Goal: Complete application form: Complete application form

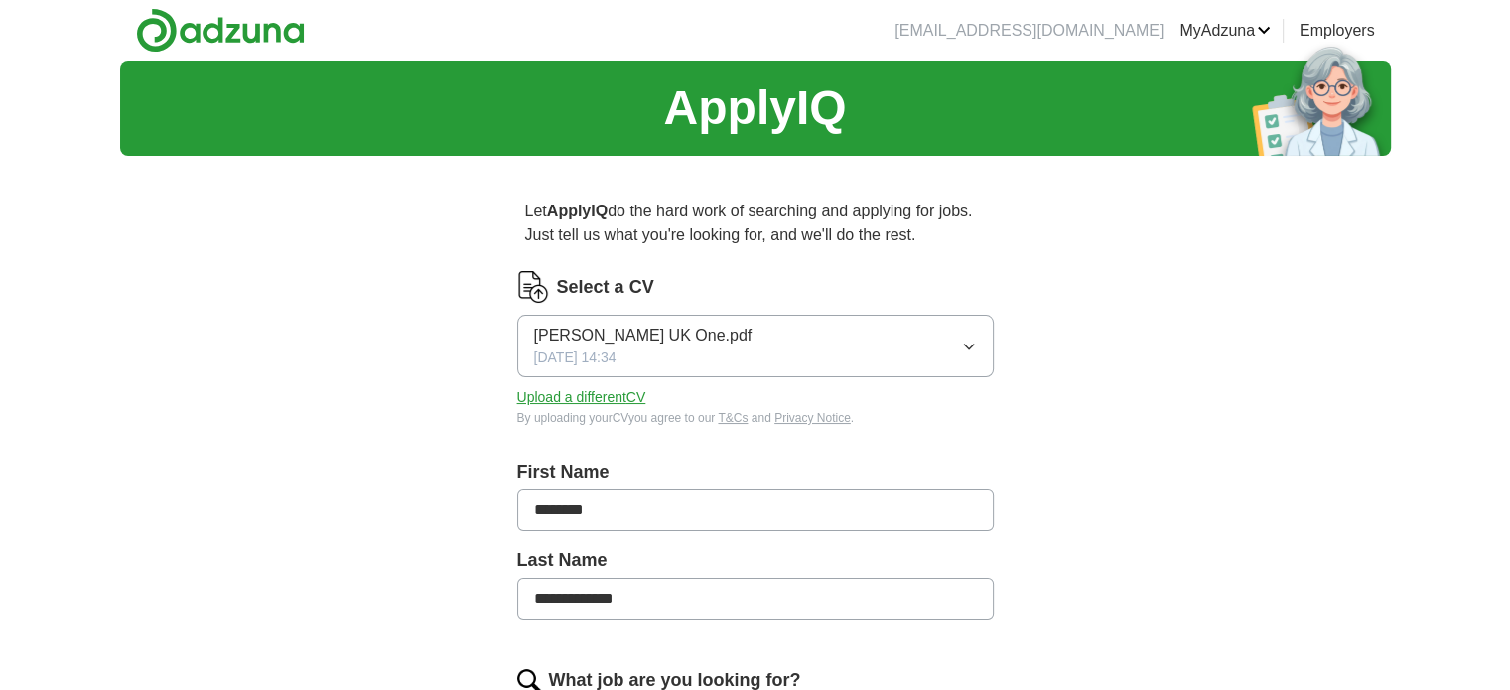
scroll to position [67, 0]
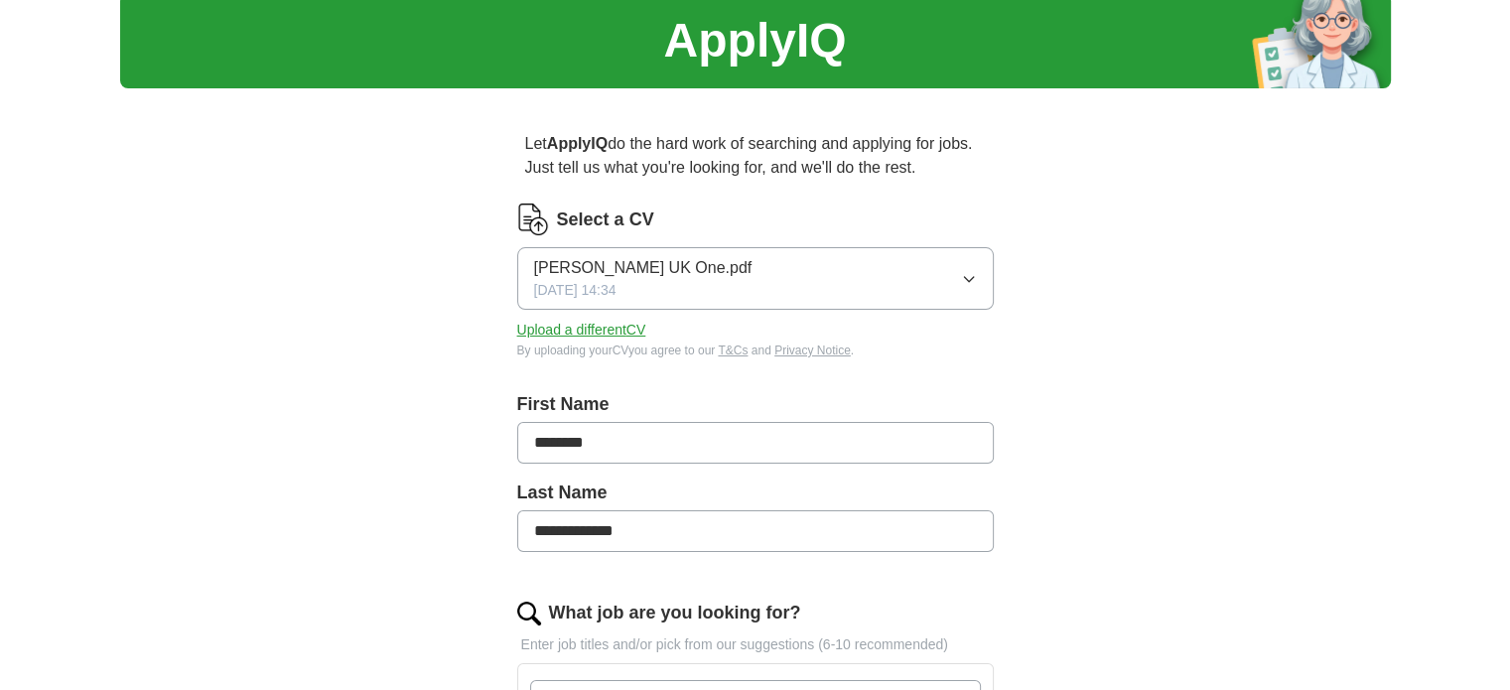
click at [629, 332] on button "Upload a different CV" at bounding box center [581, 330] width 129 height 21
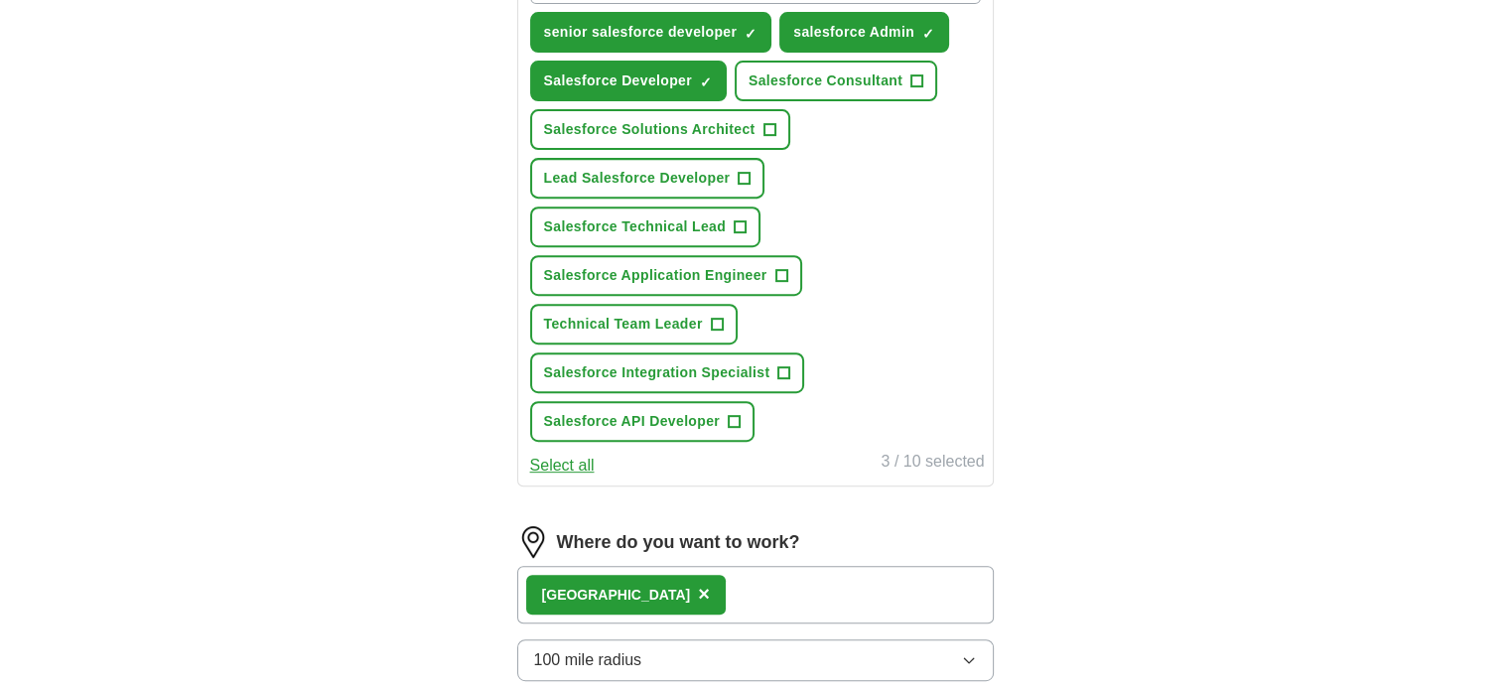
scroll to position [792, 0]
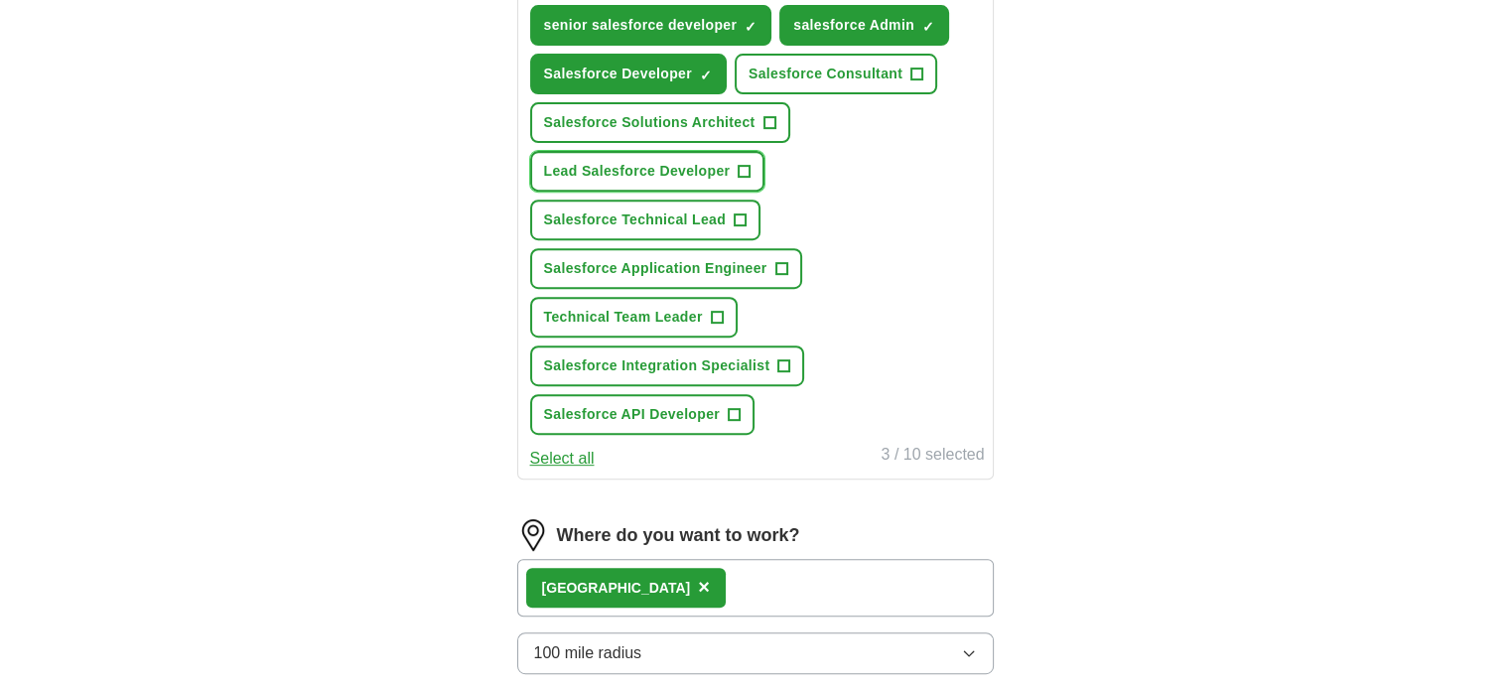
click at [746, 164] on span "+" at bounding box center [744, 172] width 12 height 16
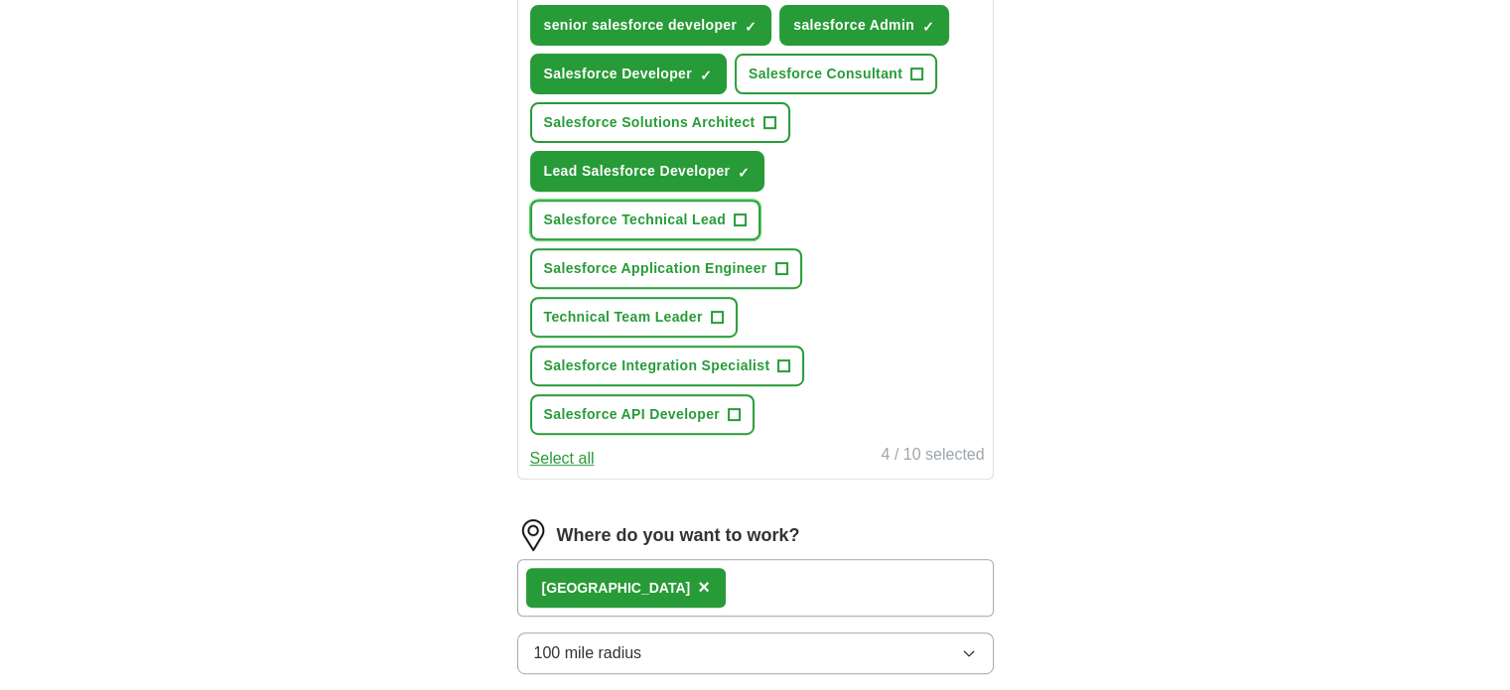
click at [740, 215] on span "+" at bounding box center [740, 220] width 12 height 16
click at [731, 407] on span "+" at bounding box center [735, 415] width 12 height 16
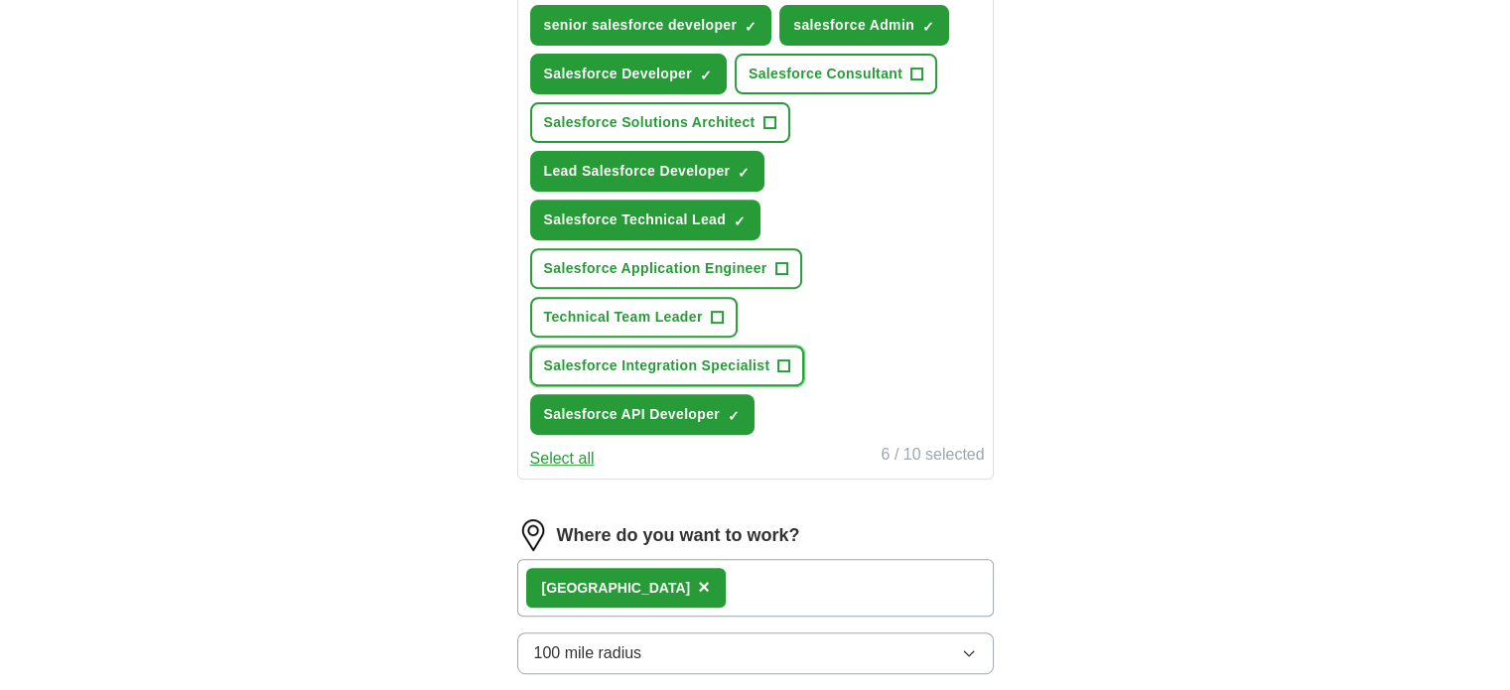
click at [784, 358] on span "+" at bounding box center [784, 366] width 12 height 16
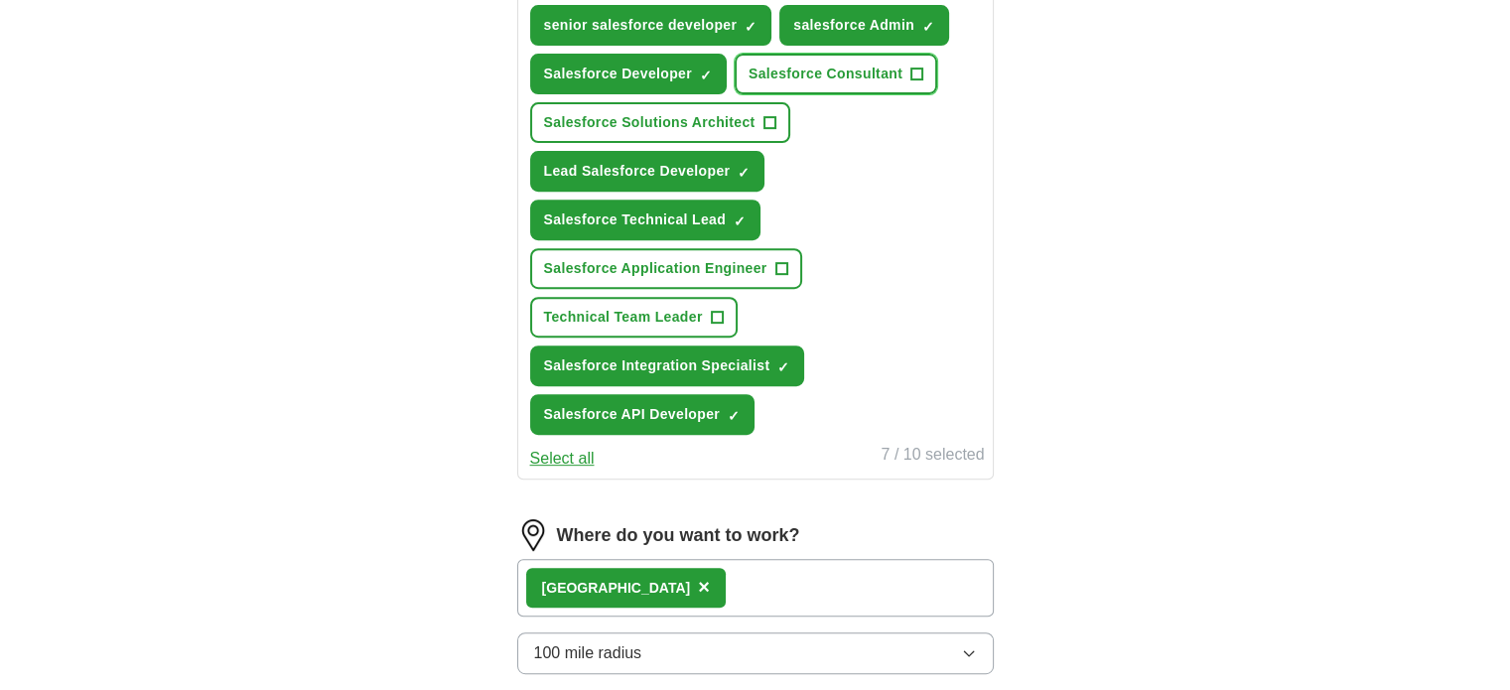
click at [919, 74] on span "+" at bounding box center [917, 74] width 12 height 16
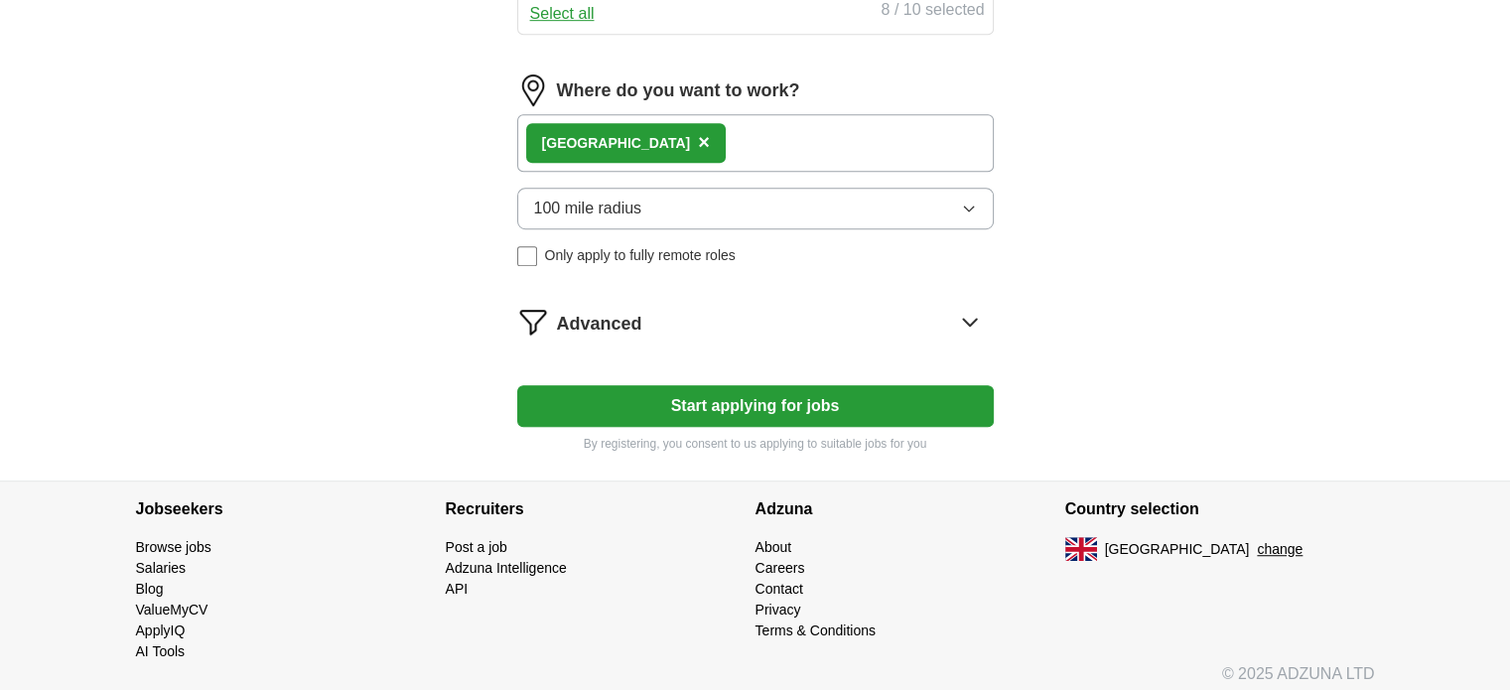
scroll to position [1238, 0]
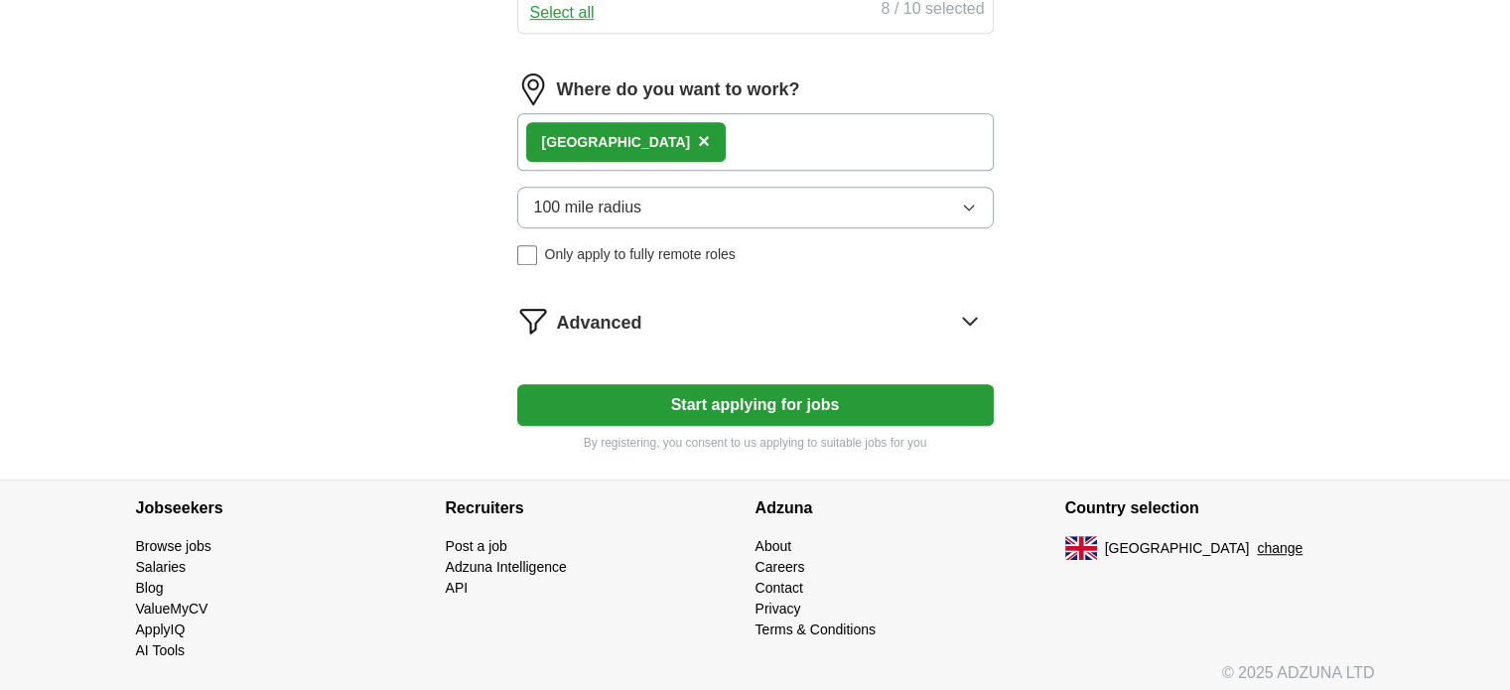
click at [973, 313] on icon at bounding box center [970, 321] width 32 height 32
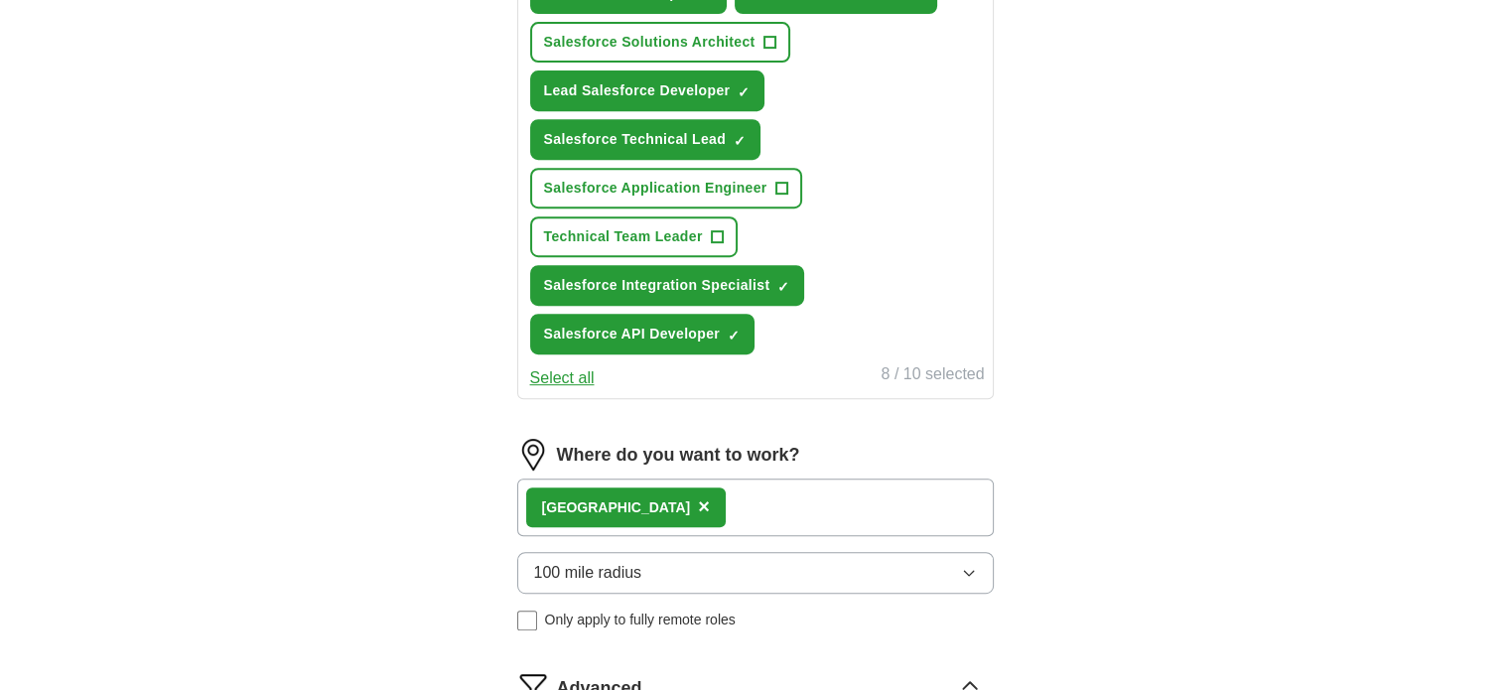
scroll to position [786, 0]
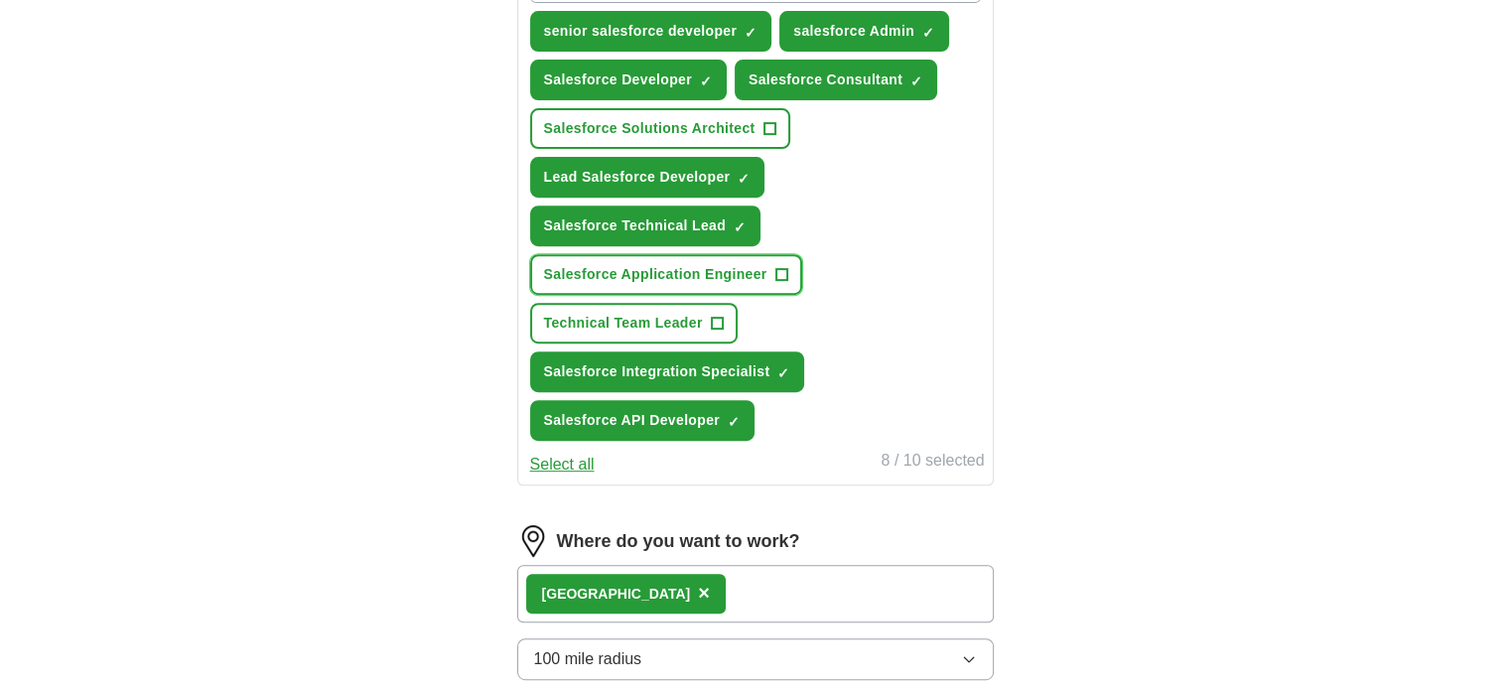
click at [775, 273] on span "+" at bounding box center [781, 275] width 12 height 16
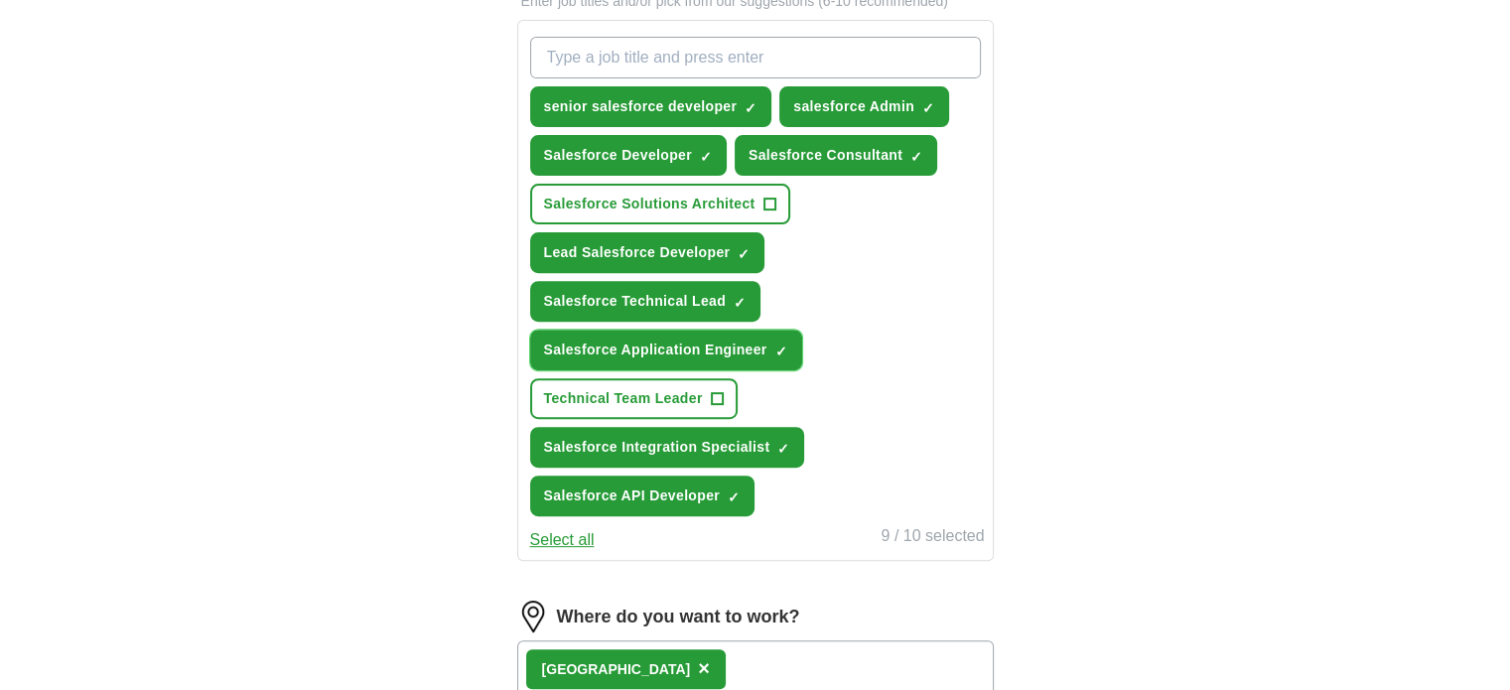
scroll to position [659, 0]
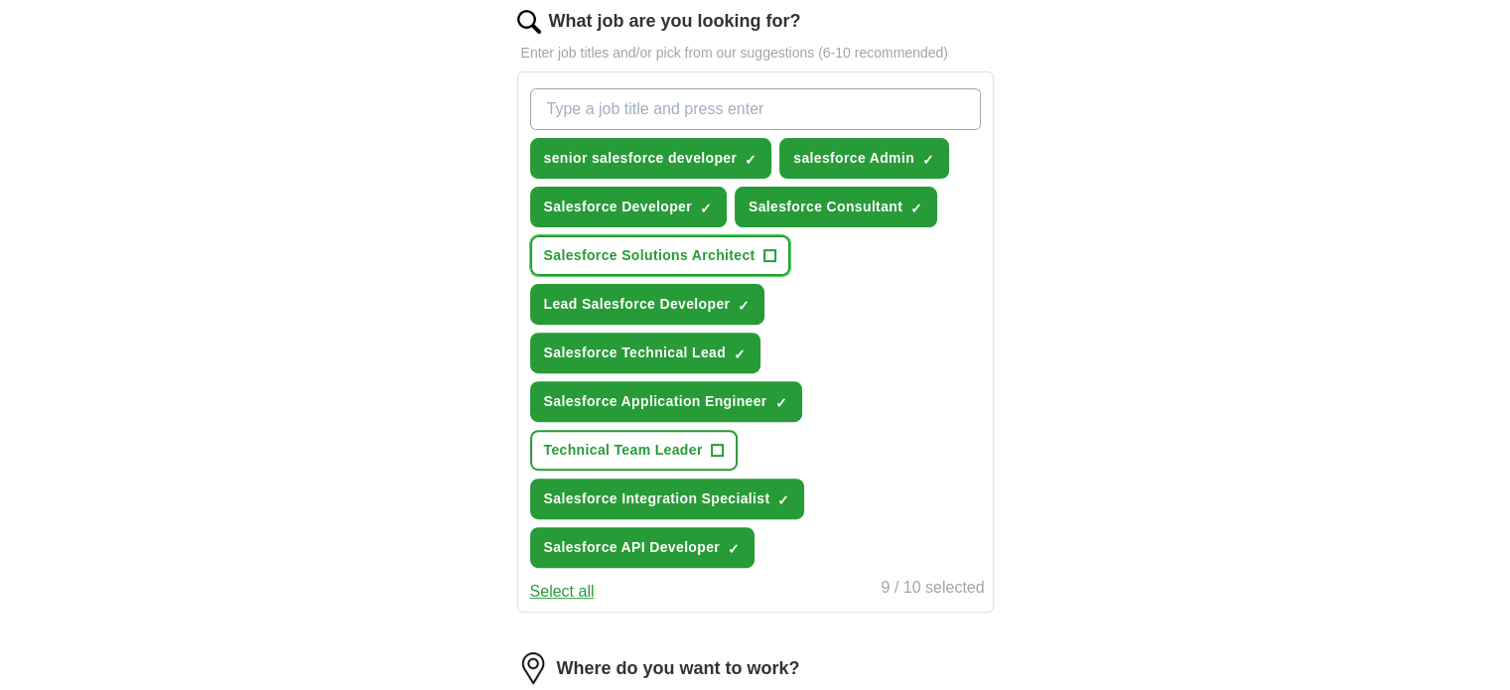
click at [771, 253] on span "+" at bounding box center [769, 256] width 12 height 16
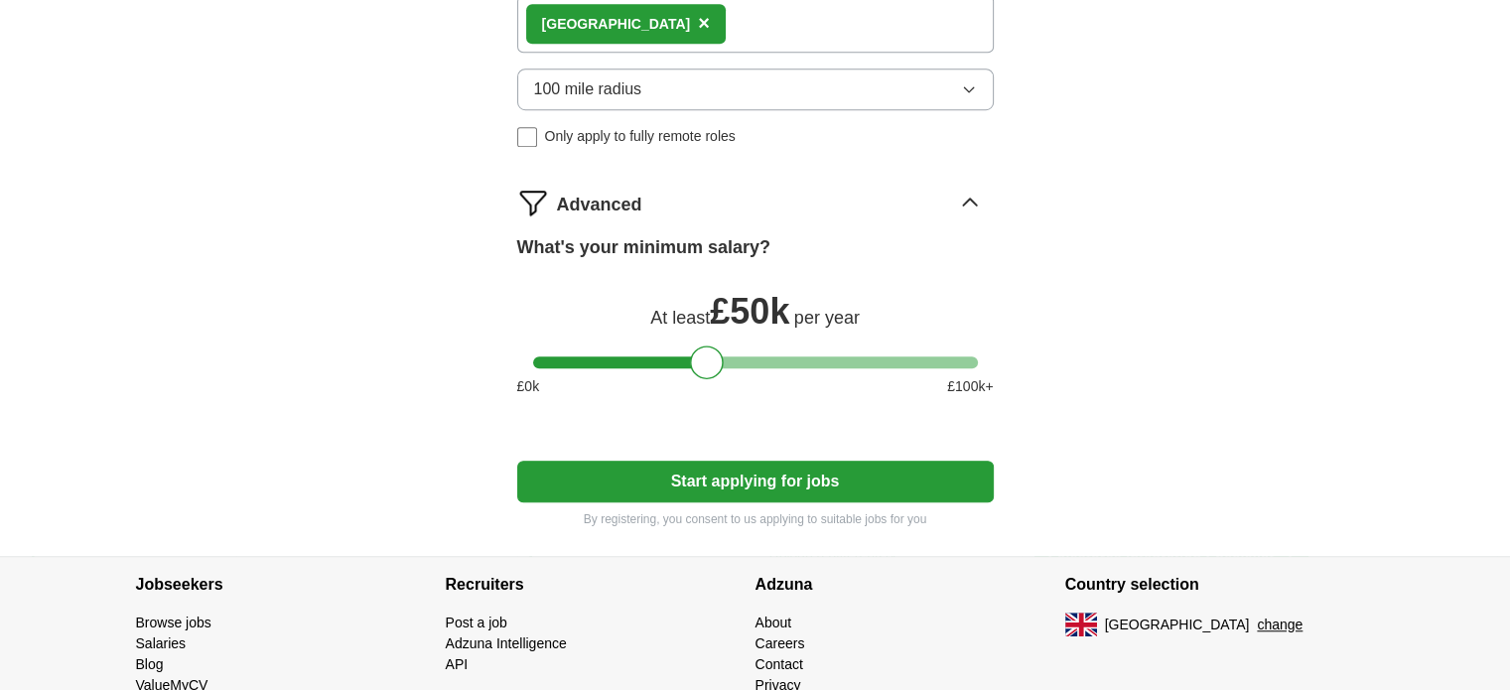
scroll to position [1432, 0]
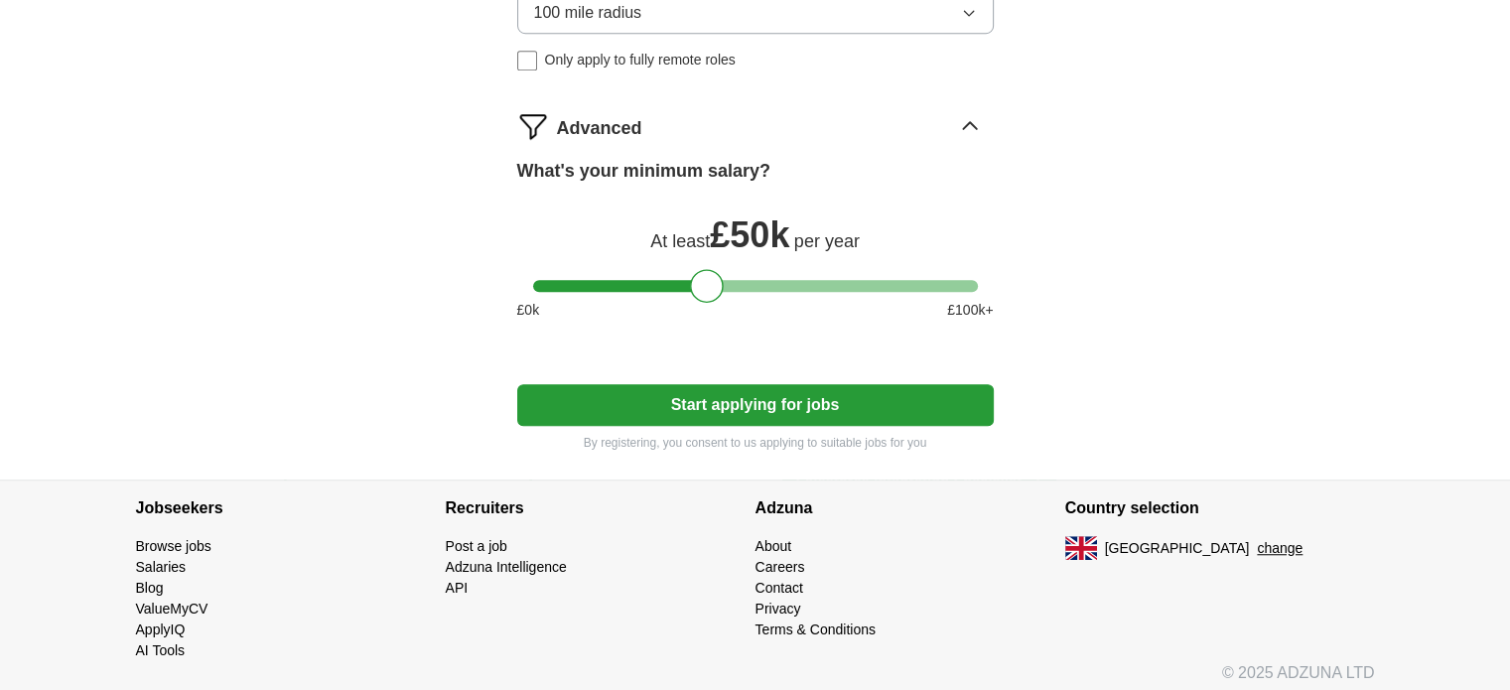
click at [737, 391] on button "Start applying for jobs" at bounding box center [755, 405] width 476 height 42
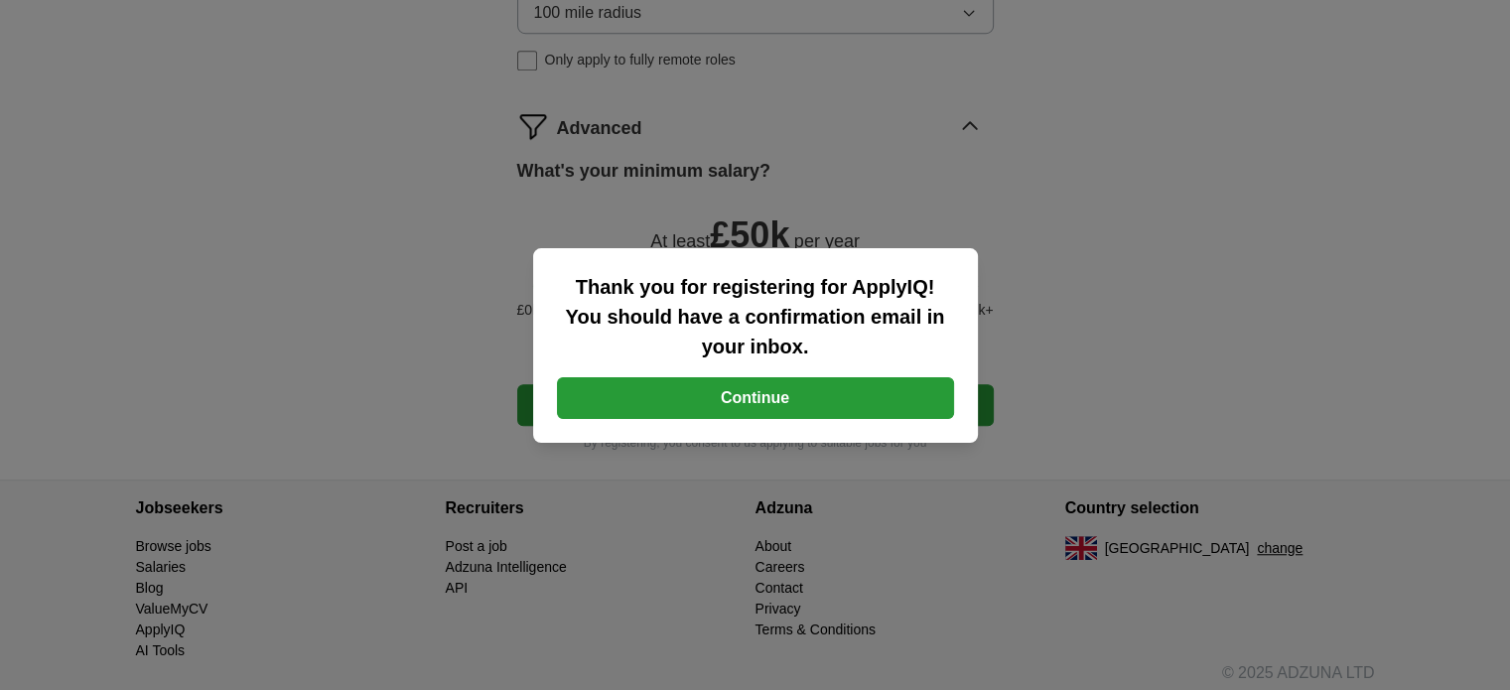
click at [770, 395] on button "Continue" at bounding box center [755, 398] width 397 height 42
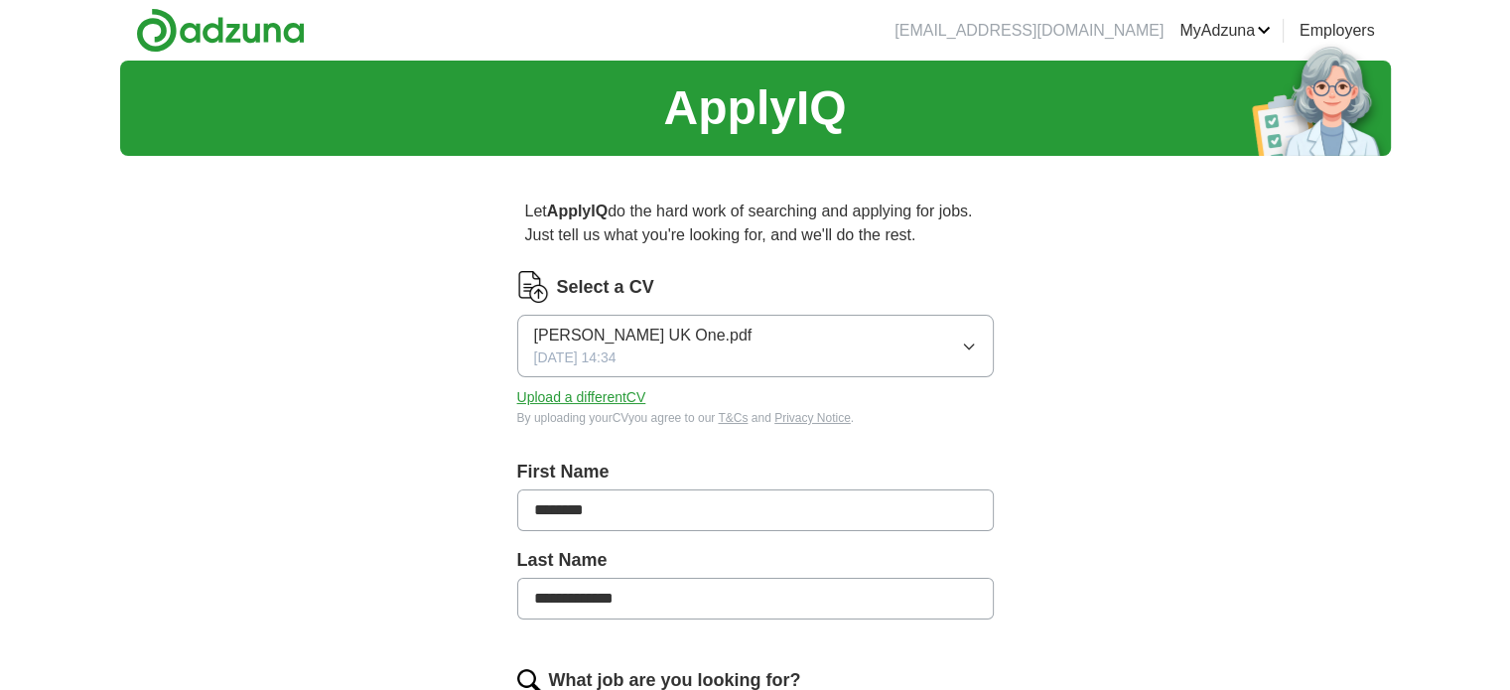
scroll to position [73, 0]
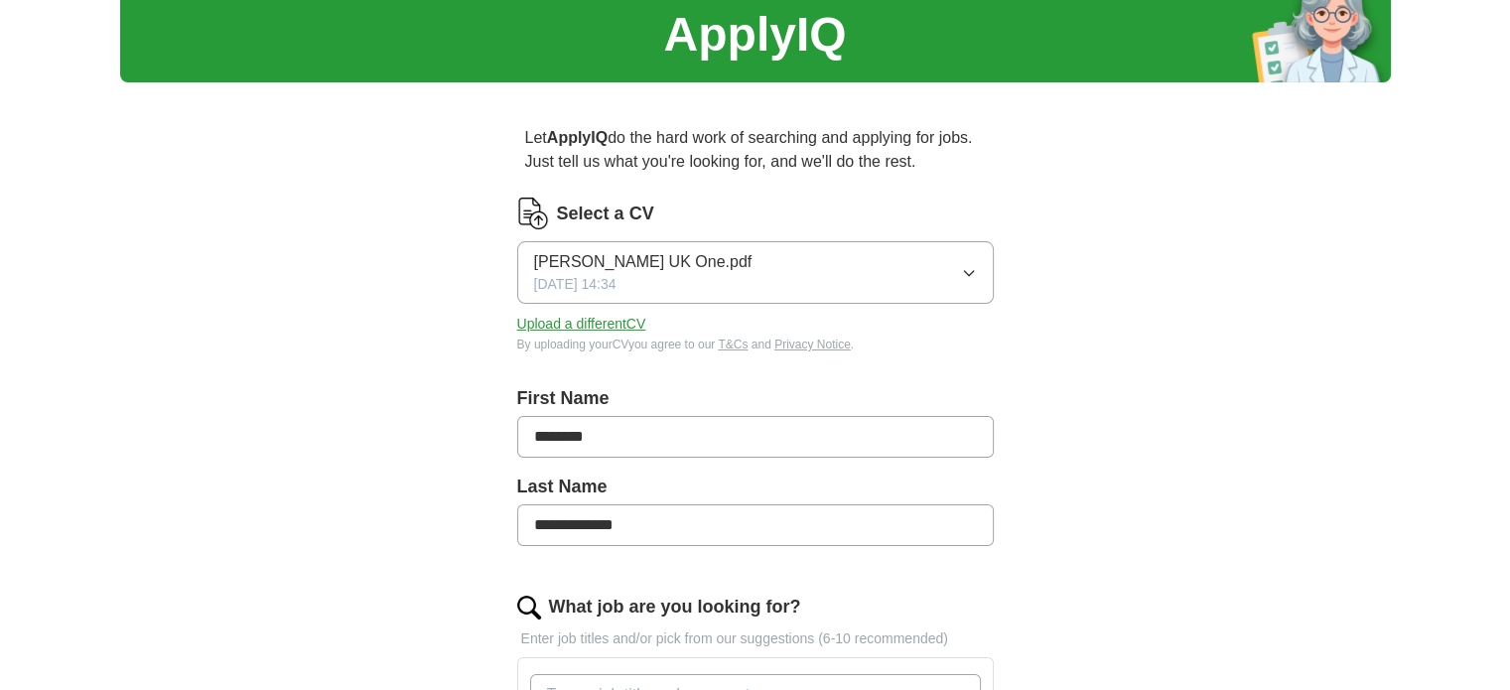
click at [610, 327] on button "Upload a different CV" at bounding box center [581, 324] width 129 height 21
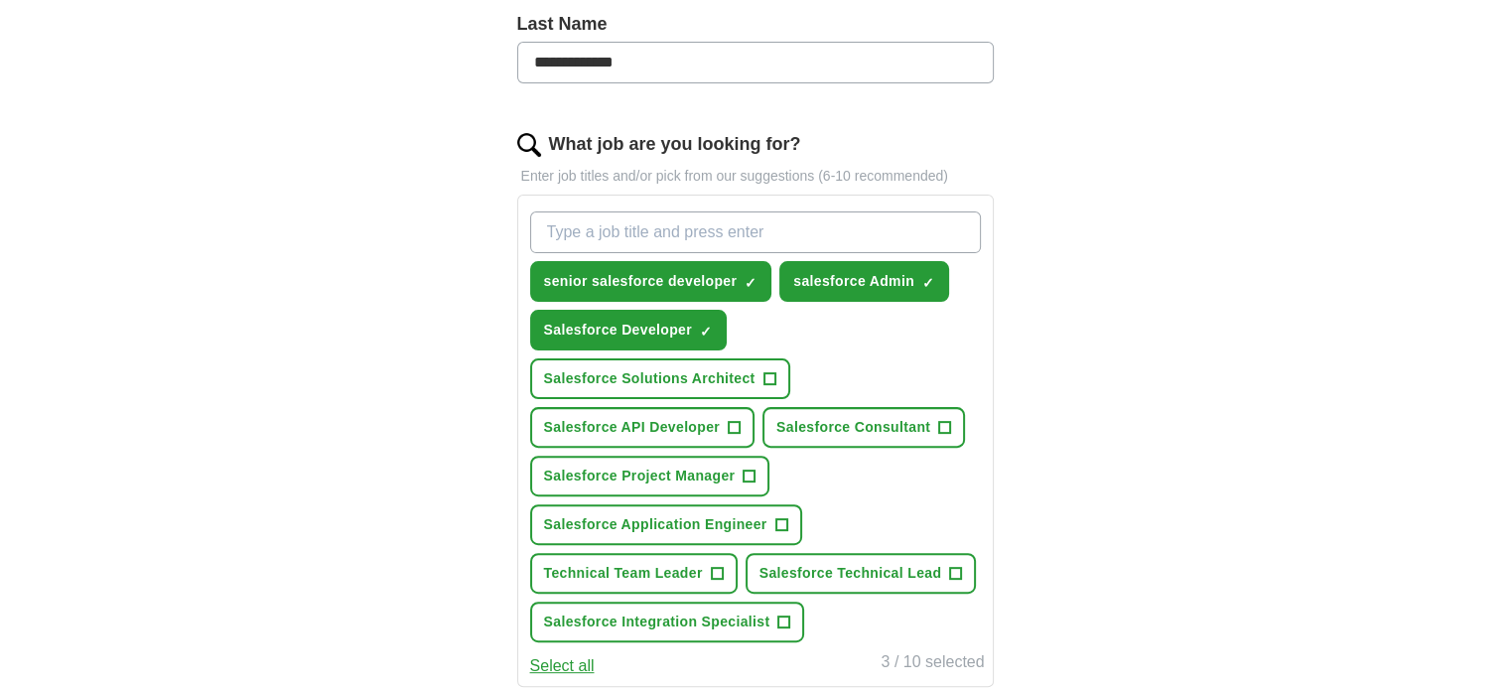
scroll to position [757, 0]
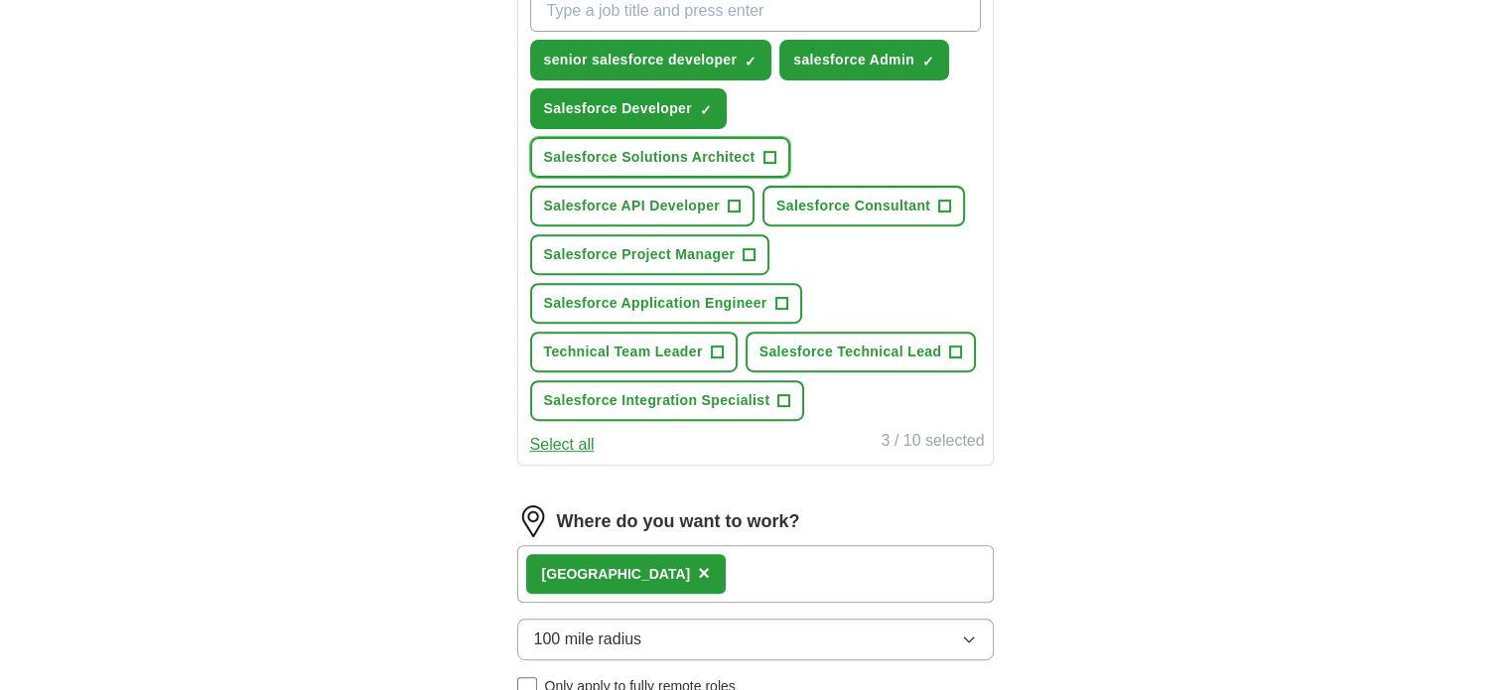
drag, startPoint x: 759, startPoint y: 160, endPoint x: 741, endPoint y: 199, distance: 42.6
click at [741, 199] on div "senior salesforce developer ✓ × salesforce Admin ✓ × Salesforce Developer ✓ × S…" at bounding box center [755, 205] width 459 height 447
click at [741, 199] on button "Salesforce API Developer +" at bounding box center [642, 206] width 225 height 41
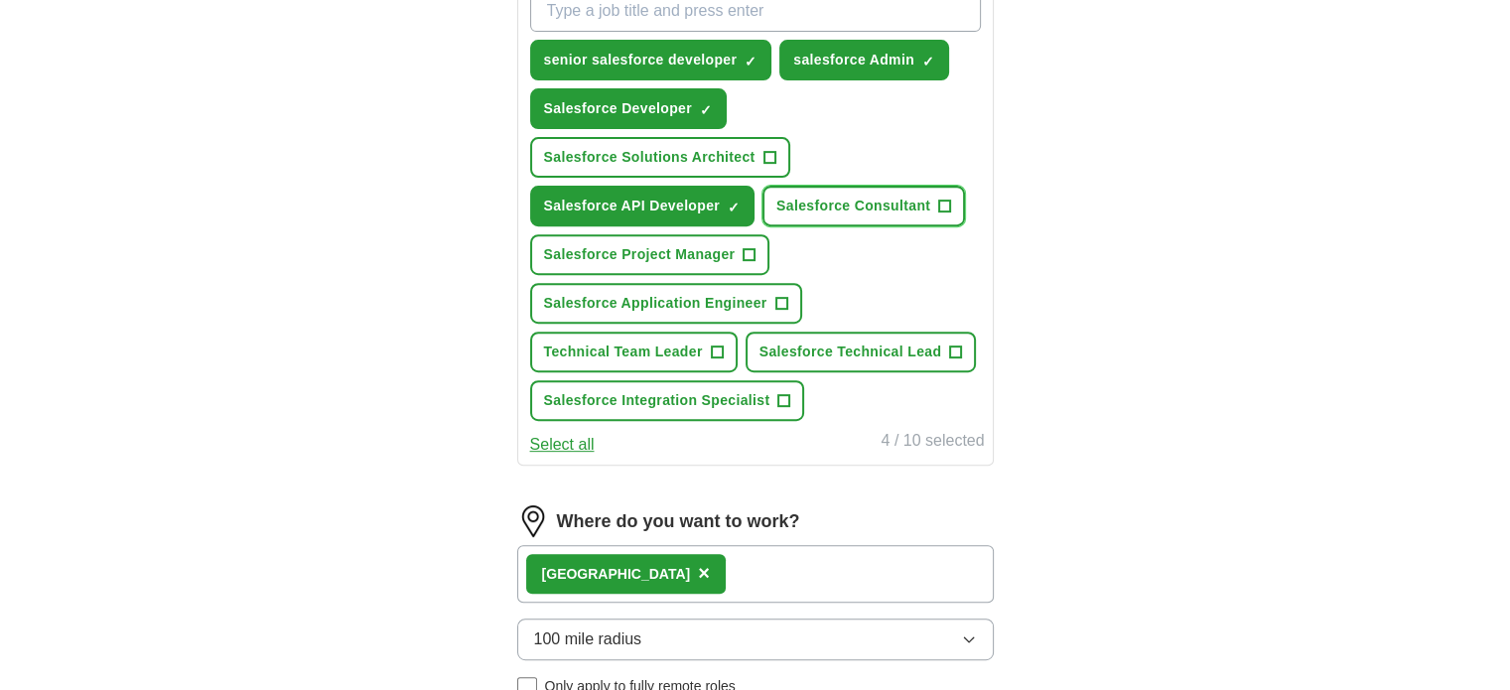
click at [945, 202] on span "+" at bounding box center [945, 207] width 12 height 16
drag, startPoint x: 748, startPoint y: 249, endPoint x: 780, endPoint y: 307, distance: 65.7
click at [780, 307] on div "senior salesforce developer ✓ × salesforce Admin ✓ × Salesforce Developer ✓ × S…" at bounding box center [755, 205] width 459 height 447
click at [780, 307] on button "Salesforce Application Engineer +" at bounding box center [666, 303] width 272 height 41
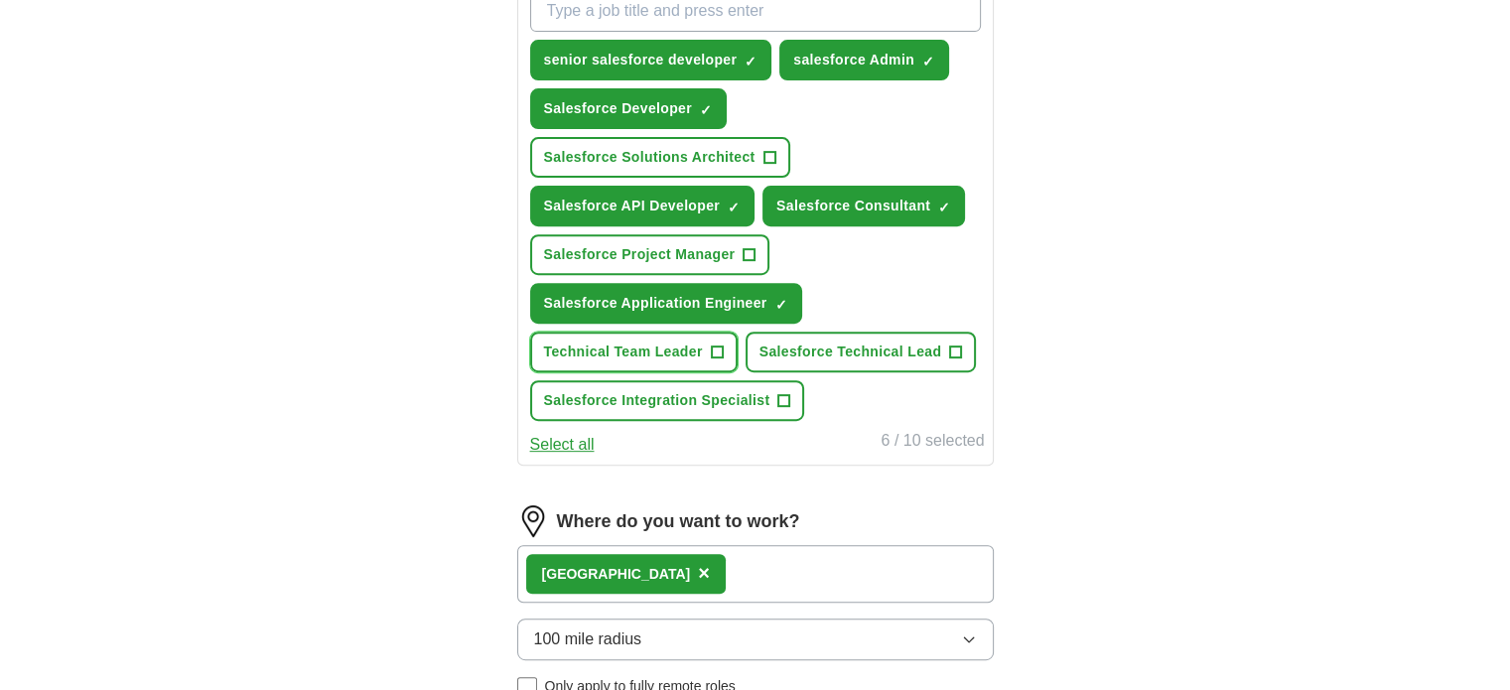
click at [722, 344] on span "+" at bounding box center [717, 352] width 12 height 16
click at [955, 347] on span "+" at bounding box center [956, 352] width 12 height 16
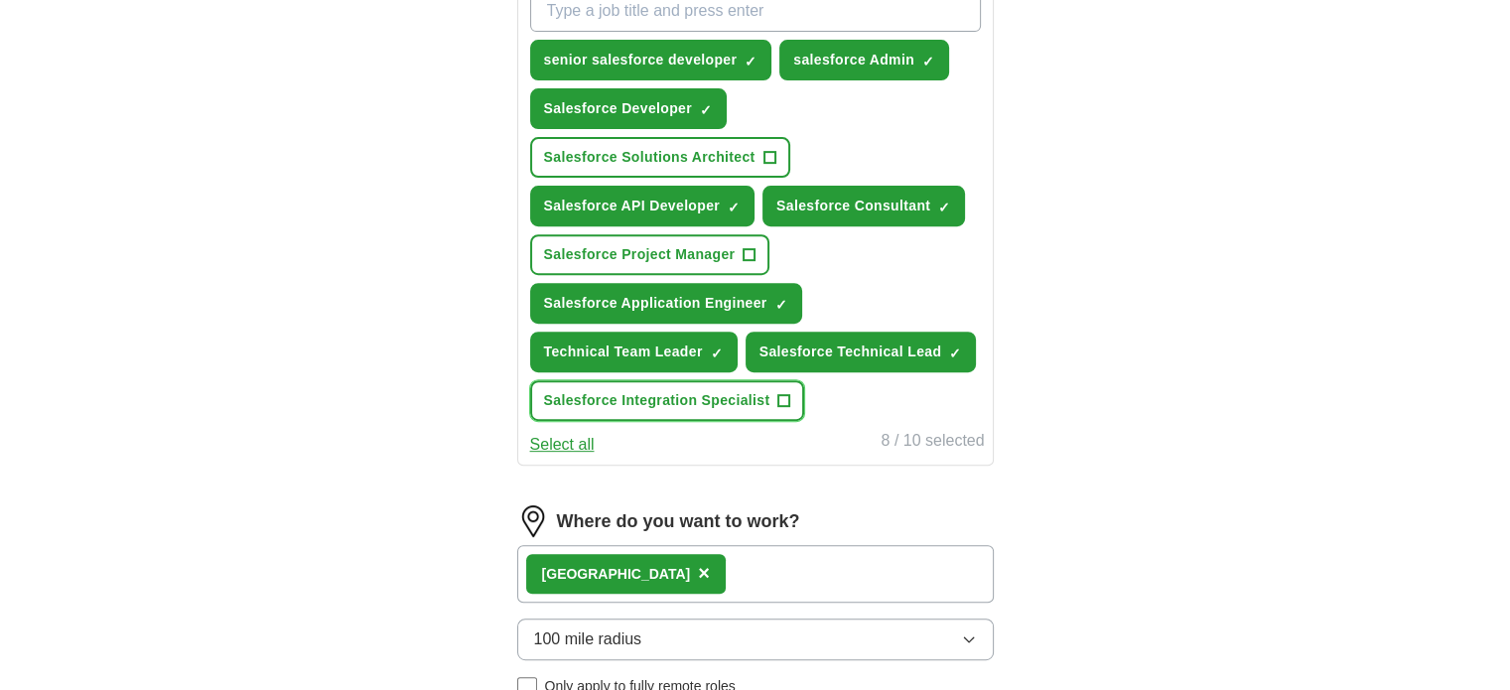
click at [786, 393] on span "+" at bounding box center [784, 401] width 12 height 16
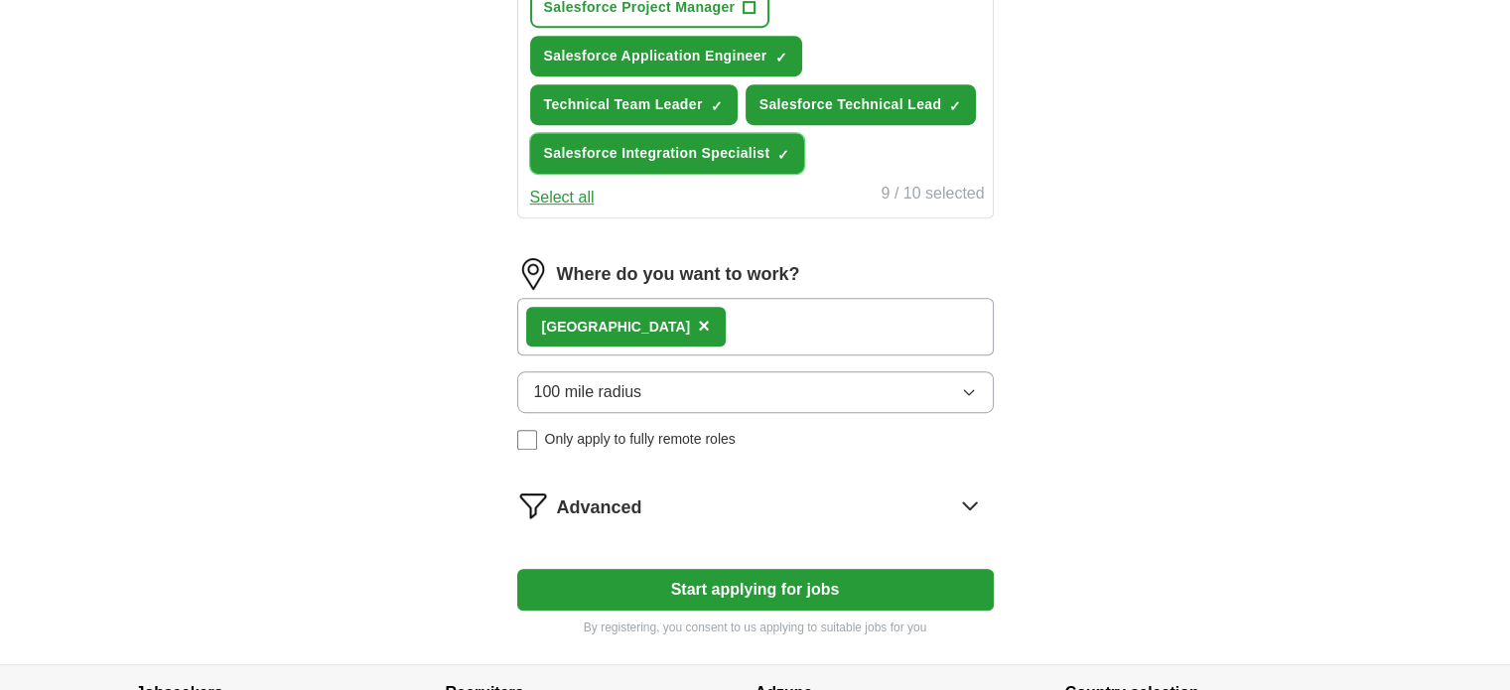
scroll to position [1190, 0]
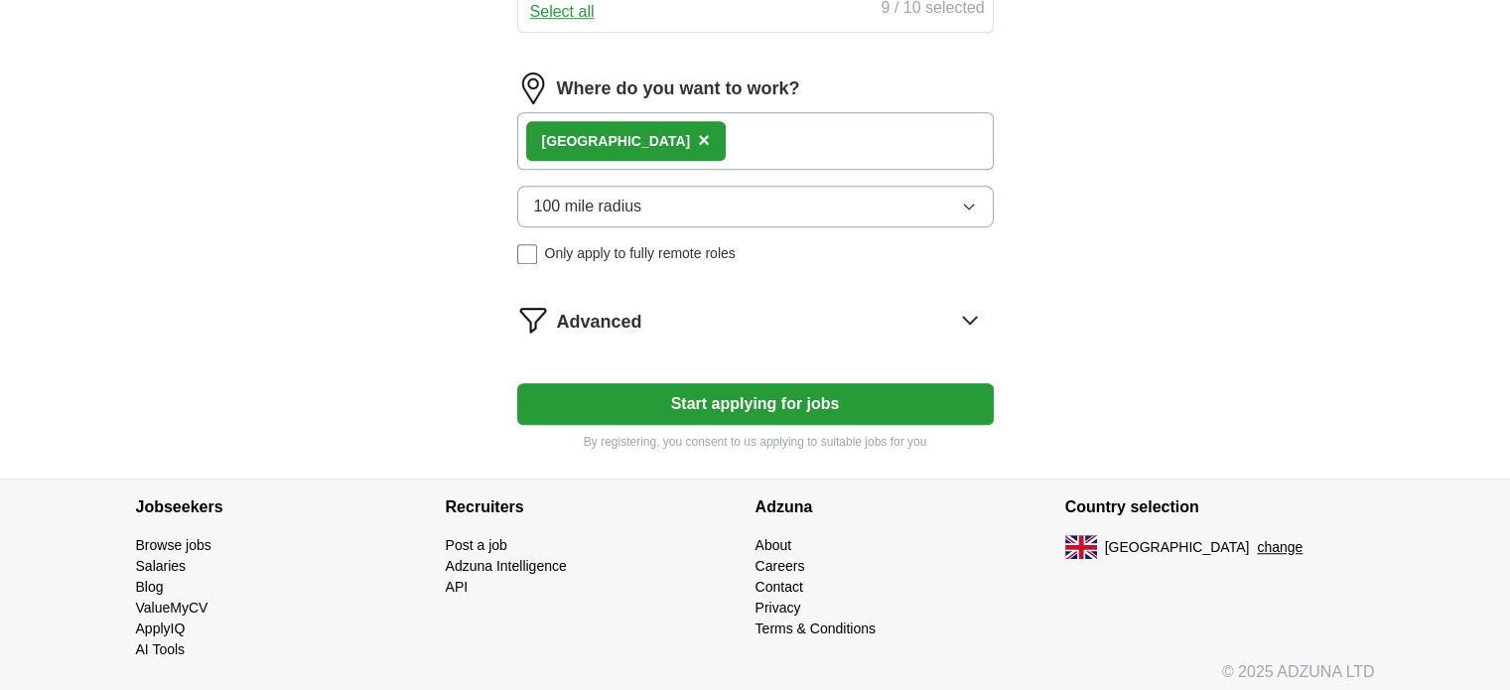
click at [767, 119] on div "London ×" at bounding box center [755, 141] width 476 height 58
click at [741, 133] on div "London ×" at bounding box center [755, 141] width 476 height 58
click at [640, 128] on div "London ×" at bounding box center [755, 141] width 476 height 58
click at [748, 397] on button "Start applying for jobs" at bounding box center [755, 404] width 476 height 42
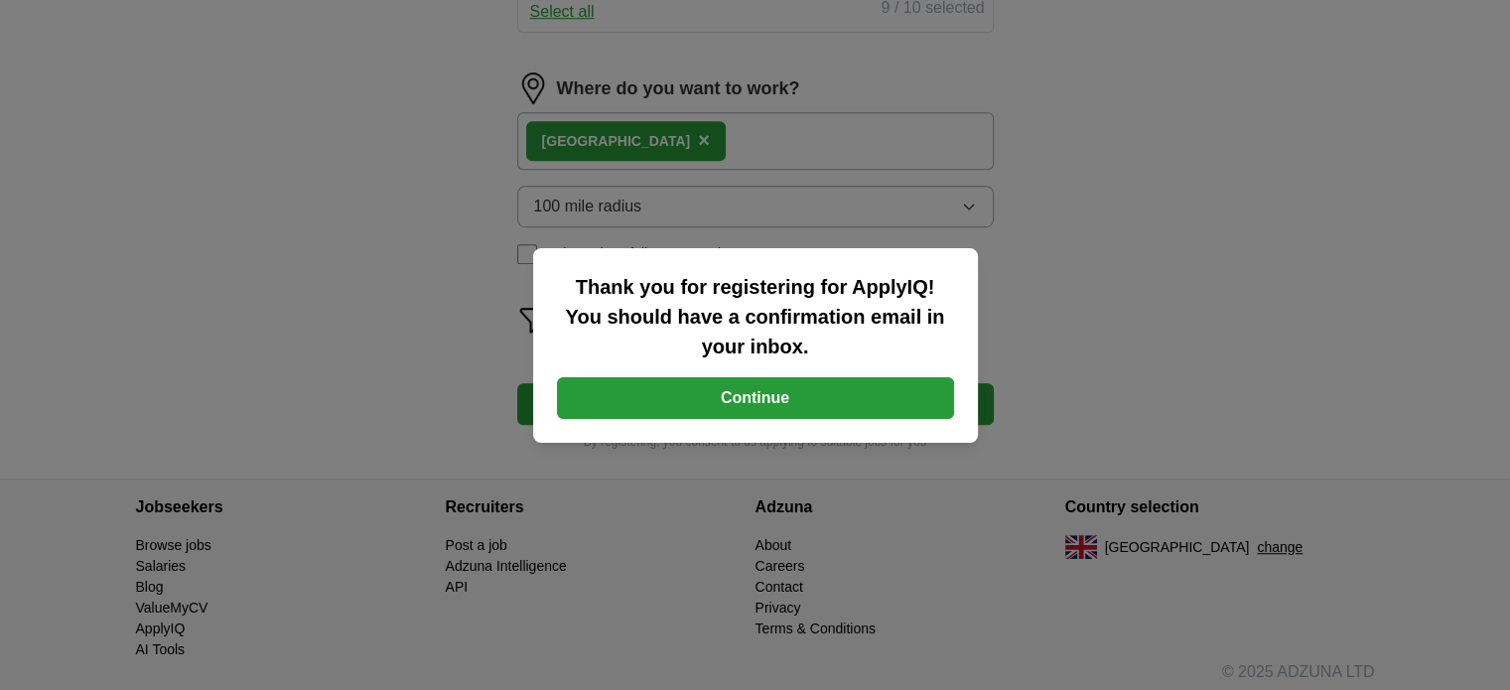
click at [745, 396] on button "Continue" at bounding box center [755, 398] width 397 height 42
